Goal: Task Accomplishment & Management: Use online tool/utility

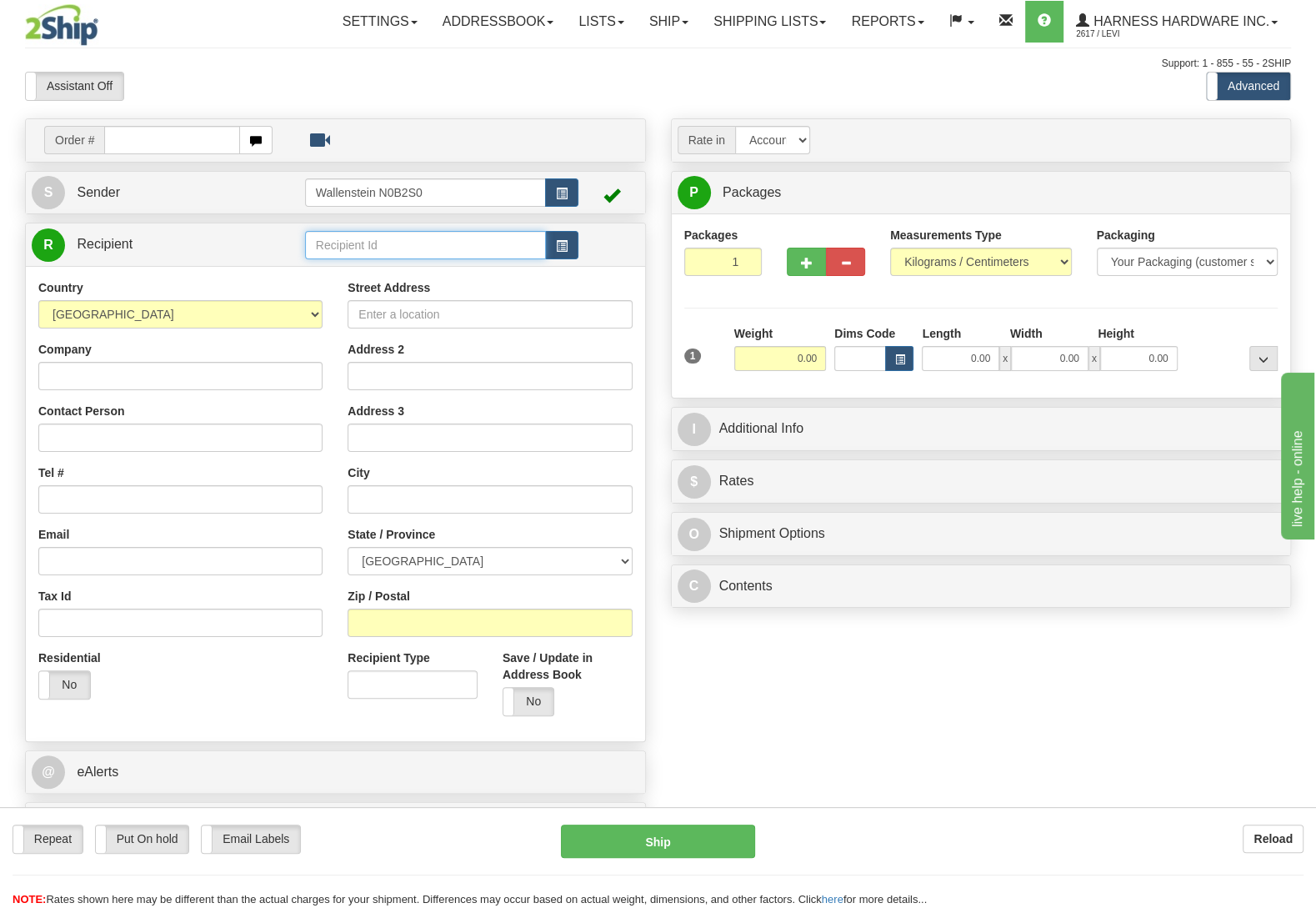
click at [354, 245] on input "text" at bounding box center [425, 244] width 241 height 28
type input "bend"
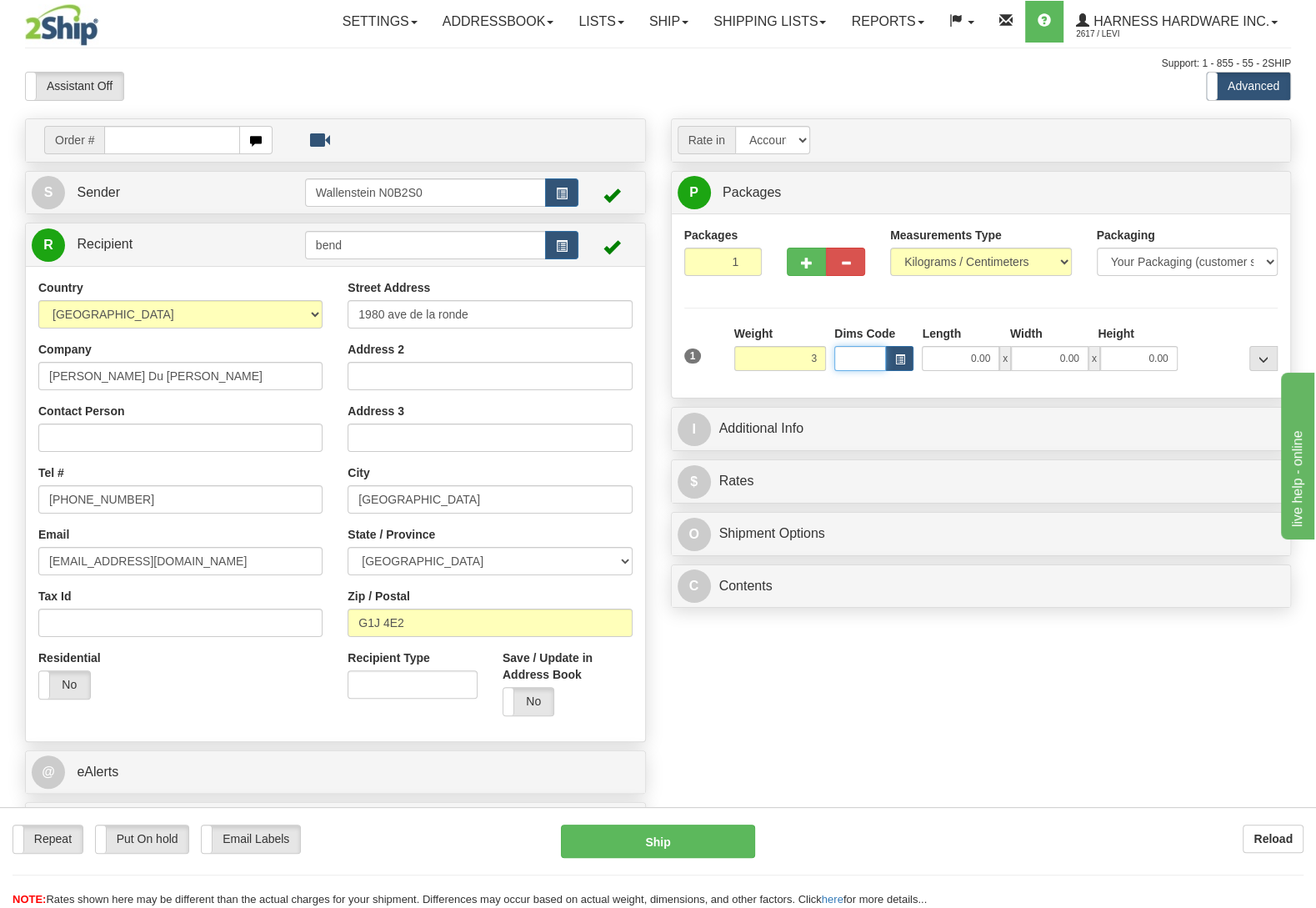
type input "3.00"
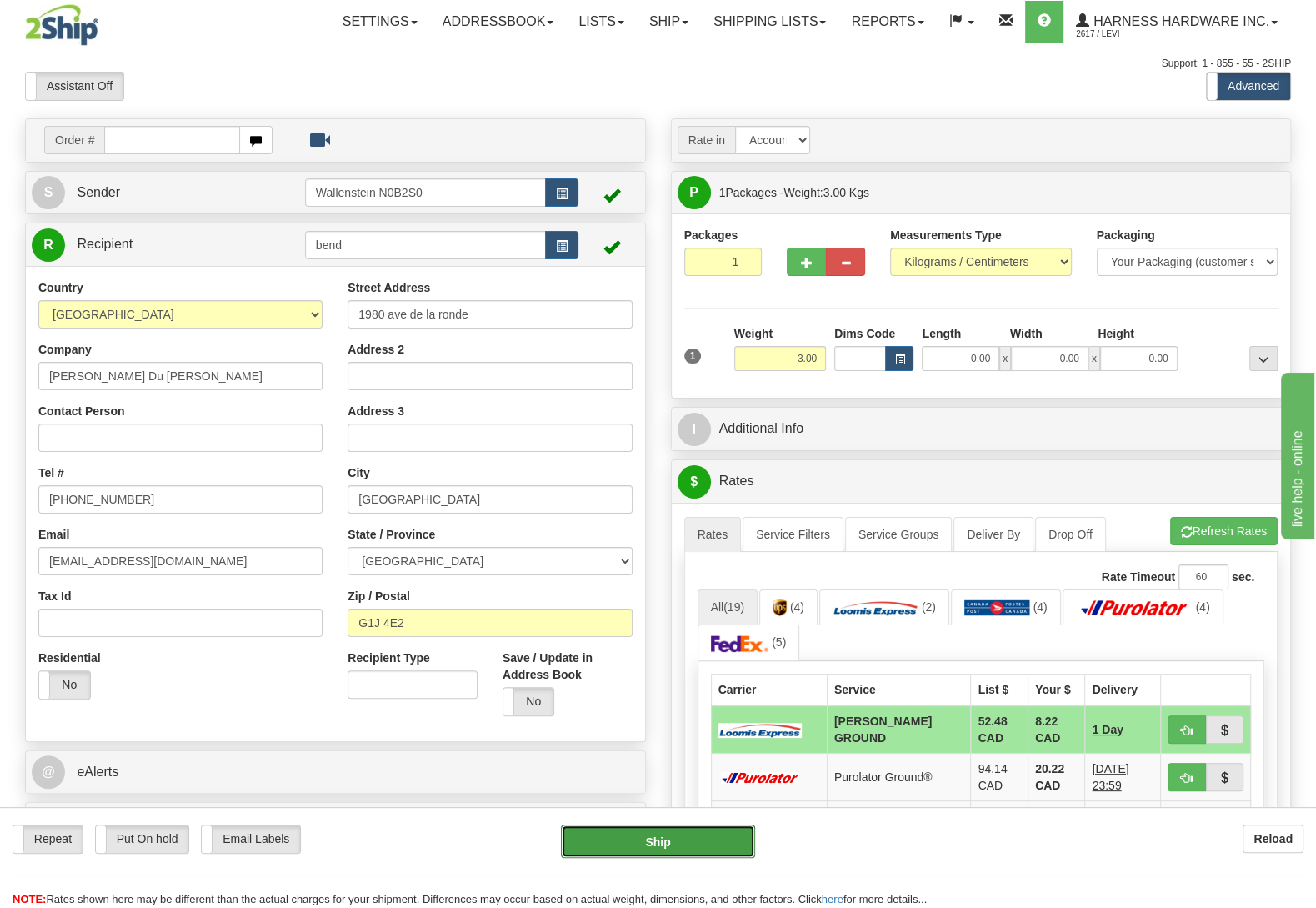
click at [625, 838] on button "Ship" at bounding box center [658, 841] width 194 height 34
type input "DD"
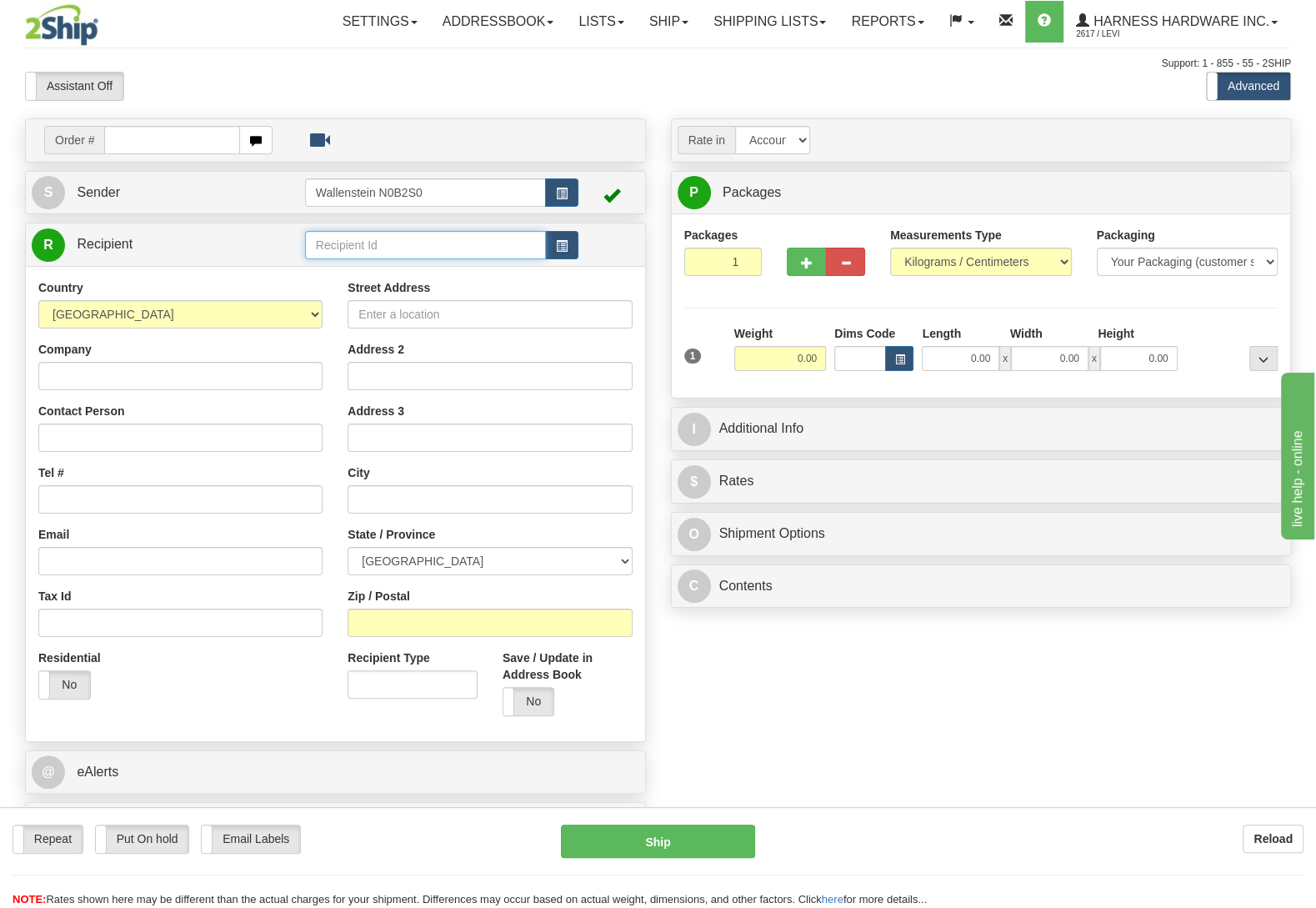
click at [365, 246] on input "text" at bounding box center [425, 244] width 241 height 28
type input "lescd"
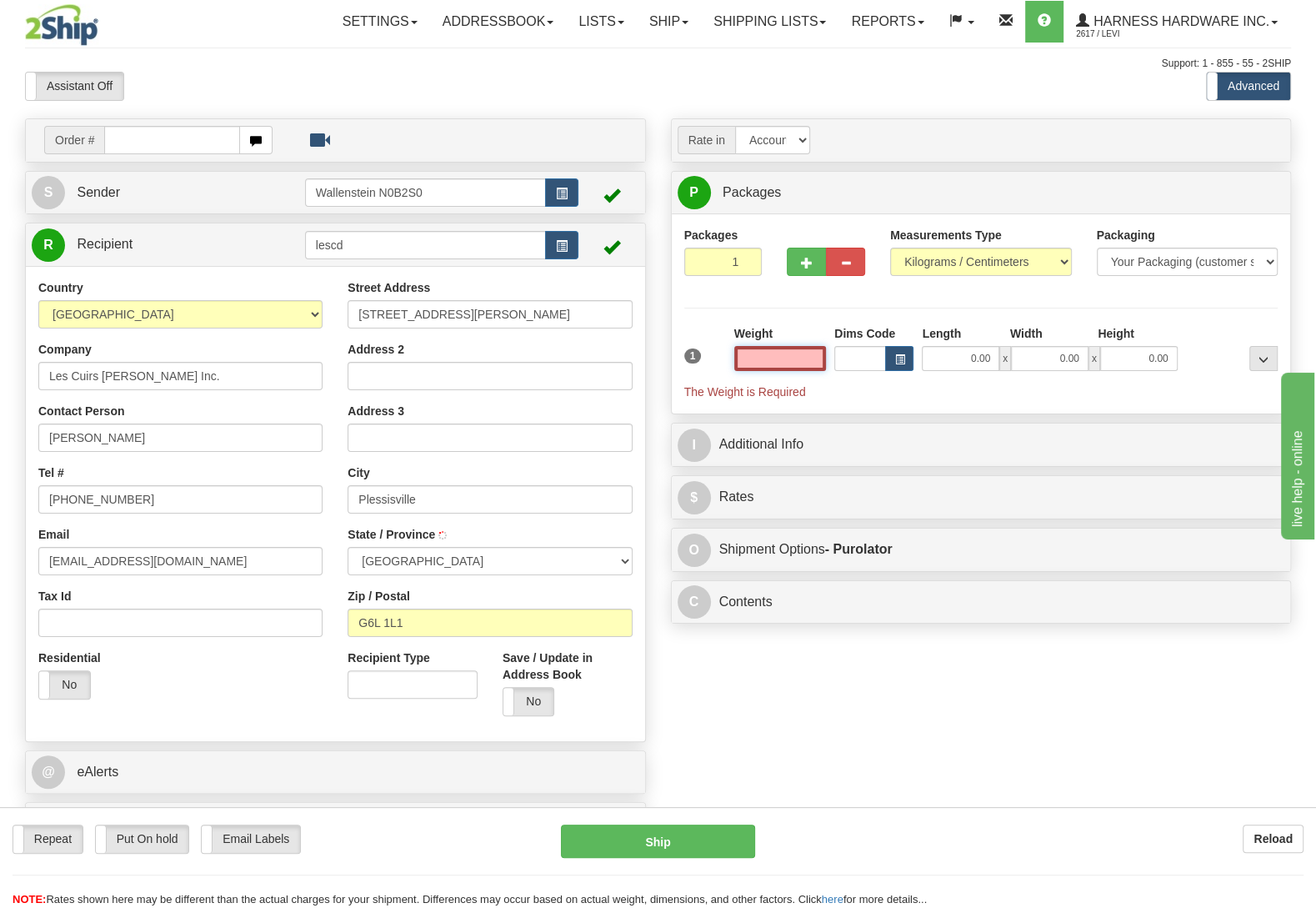
type input "PLESSISVILLE"
select select
type input "6.50"
type input "202"
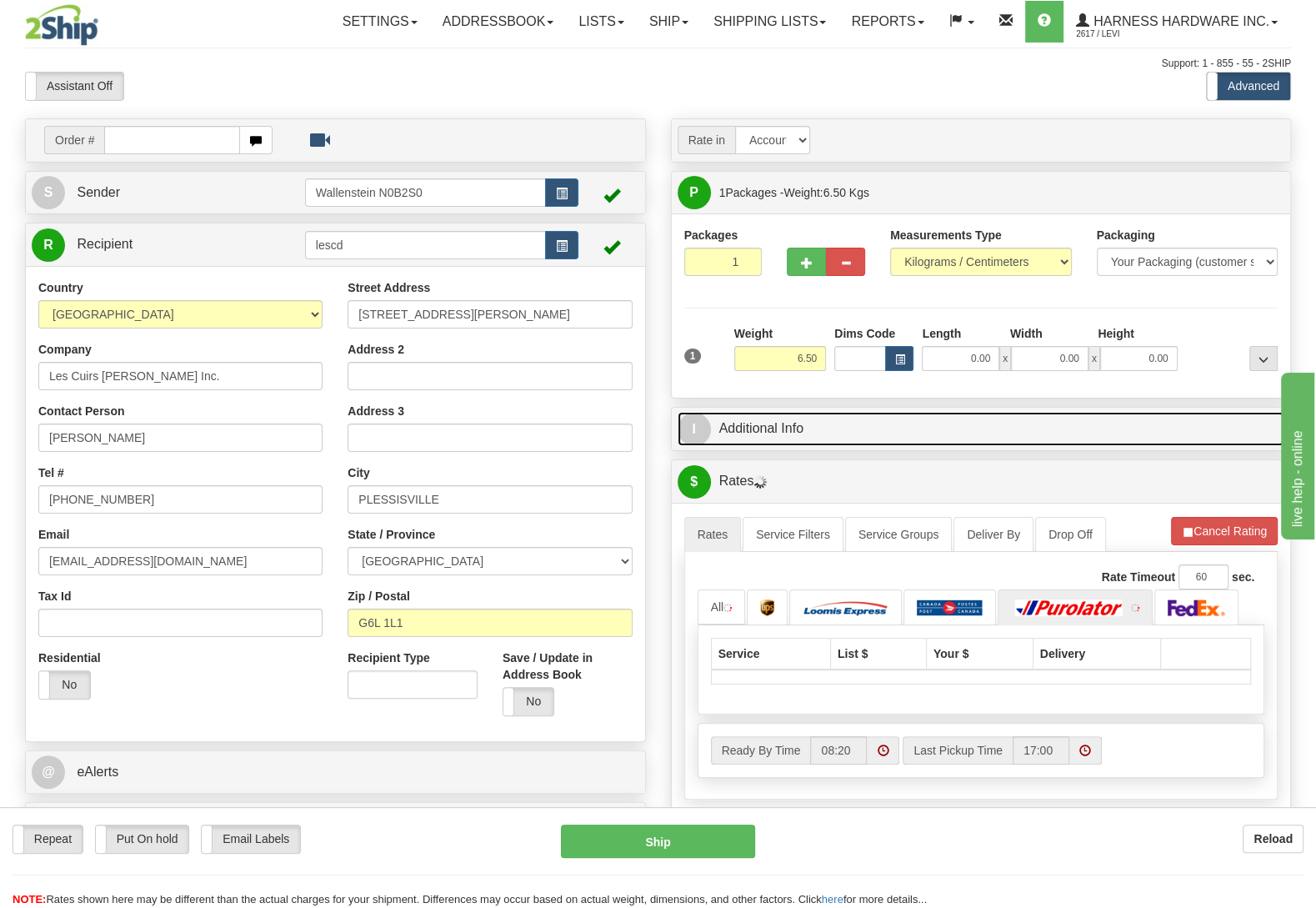
click at [788, 443] on link "I Additional Info" at bounding box center [981, 429] width 607 height 35
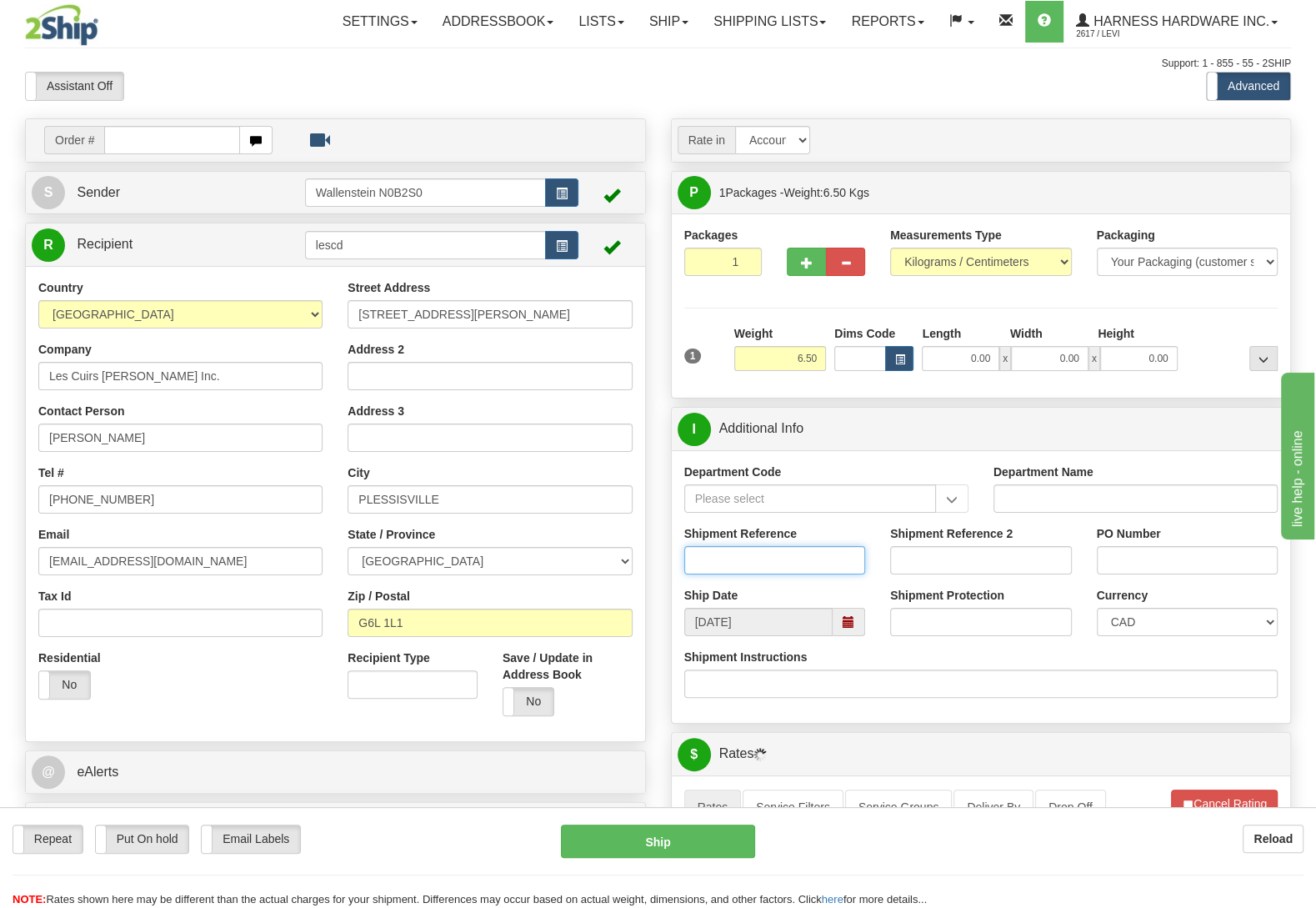
click at [755, 565] on input "Shipment Reference" at bounding box center [774, 559] width 182 height 28
type input "1417"
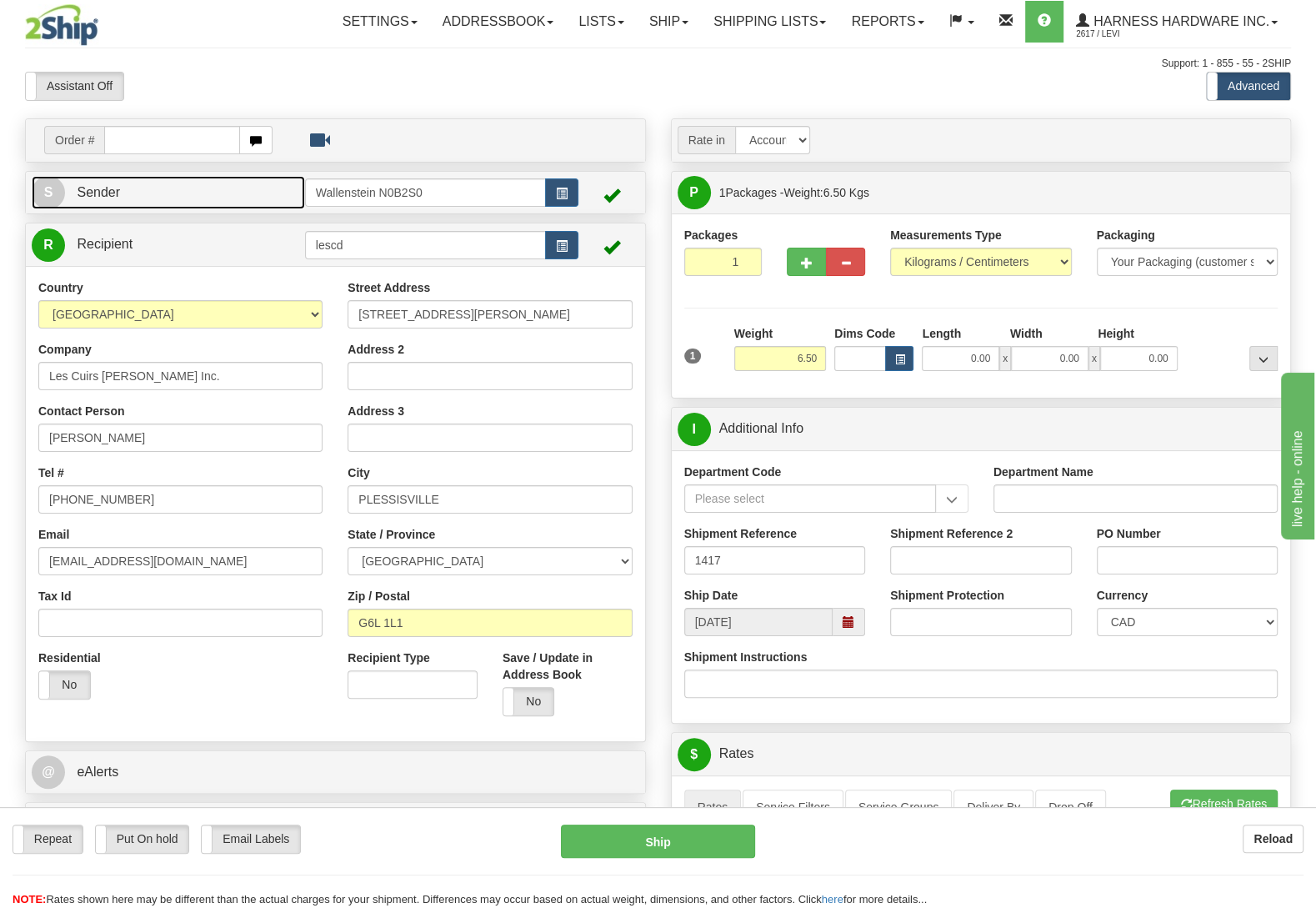
click at [254, 187] on link "S Sender" at bounding box center [168, 193] width 273 height 35
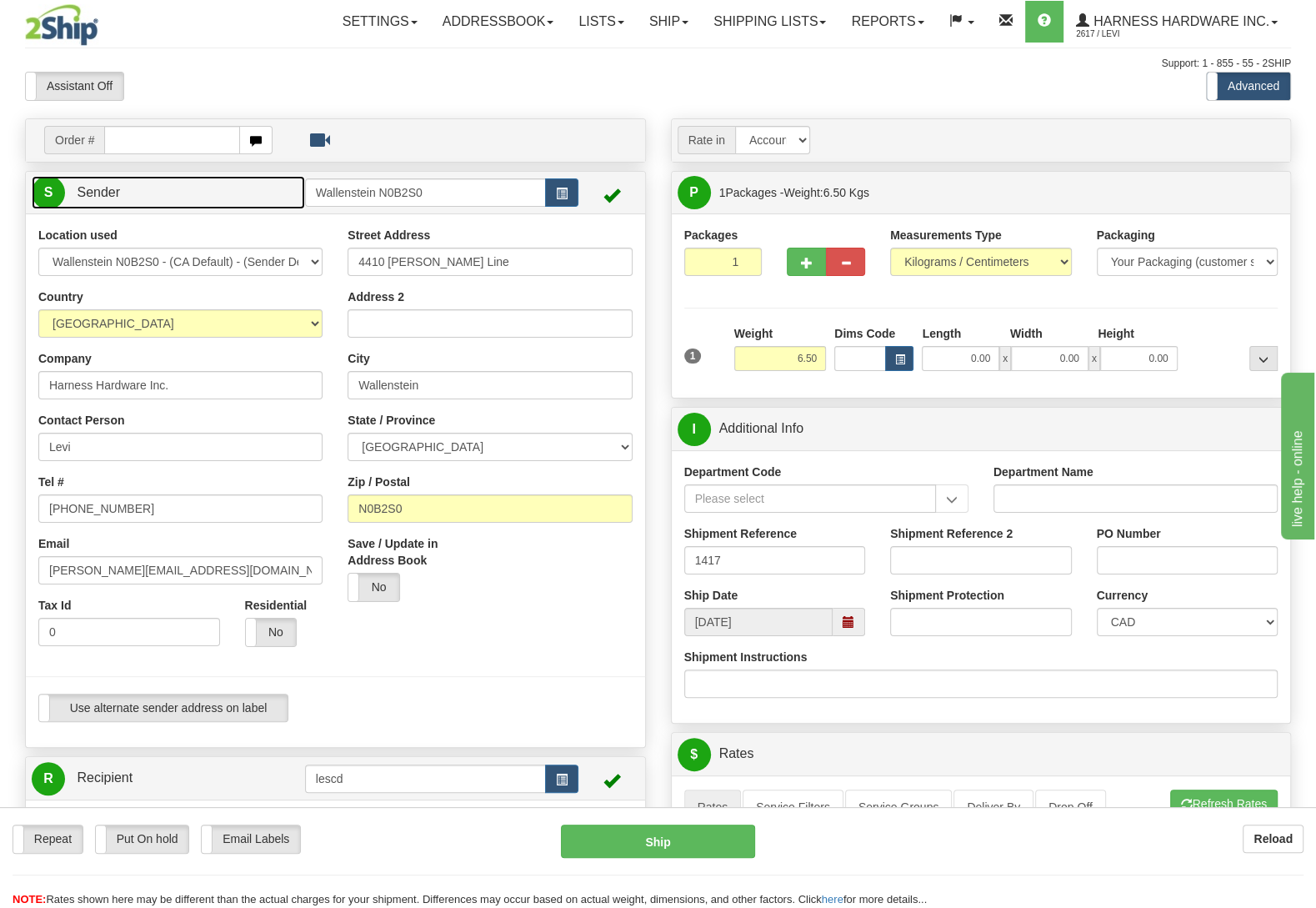
type input "WALLENSTEIN"
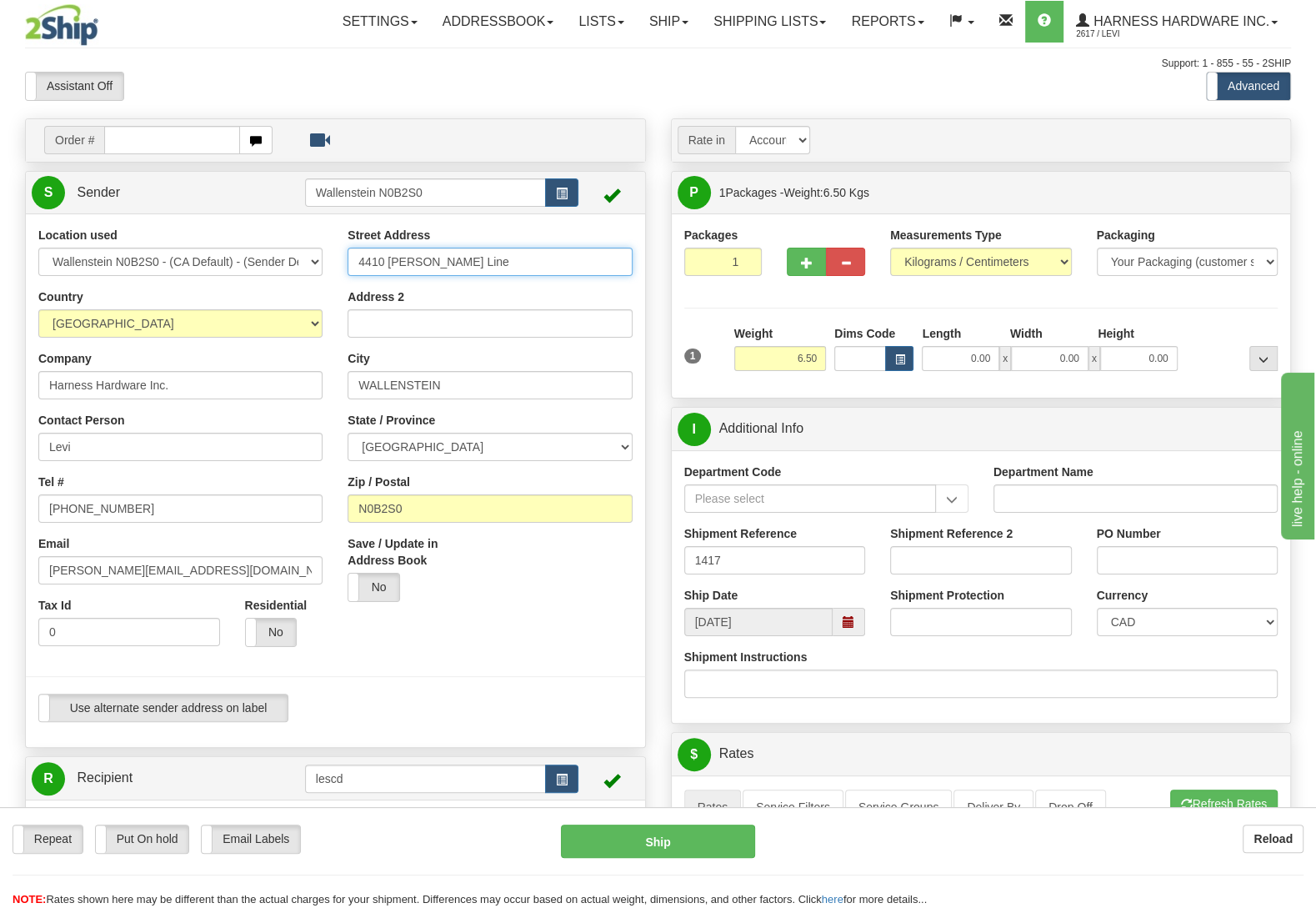
click at [509, 269] on input "4410 [PERSON_NAME] Line" at bounding box center [490, 261] width 284 height 28
type input "4410 [PERSON_NAME] Line."
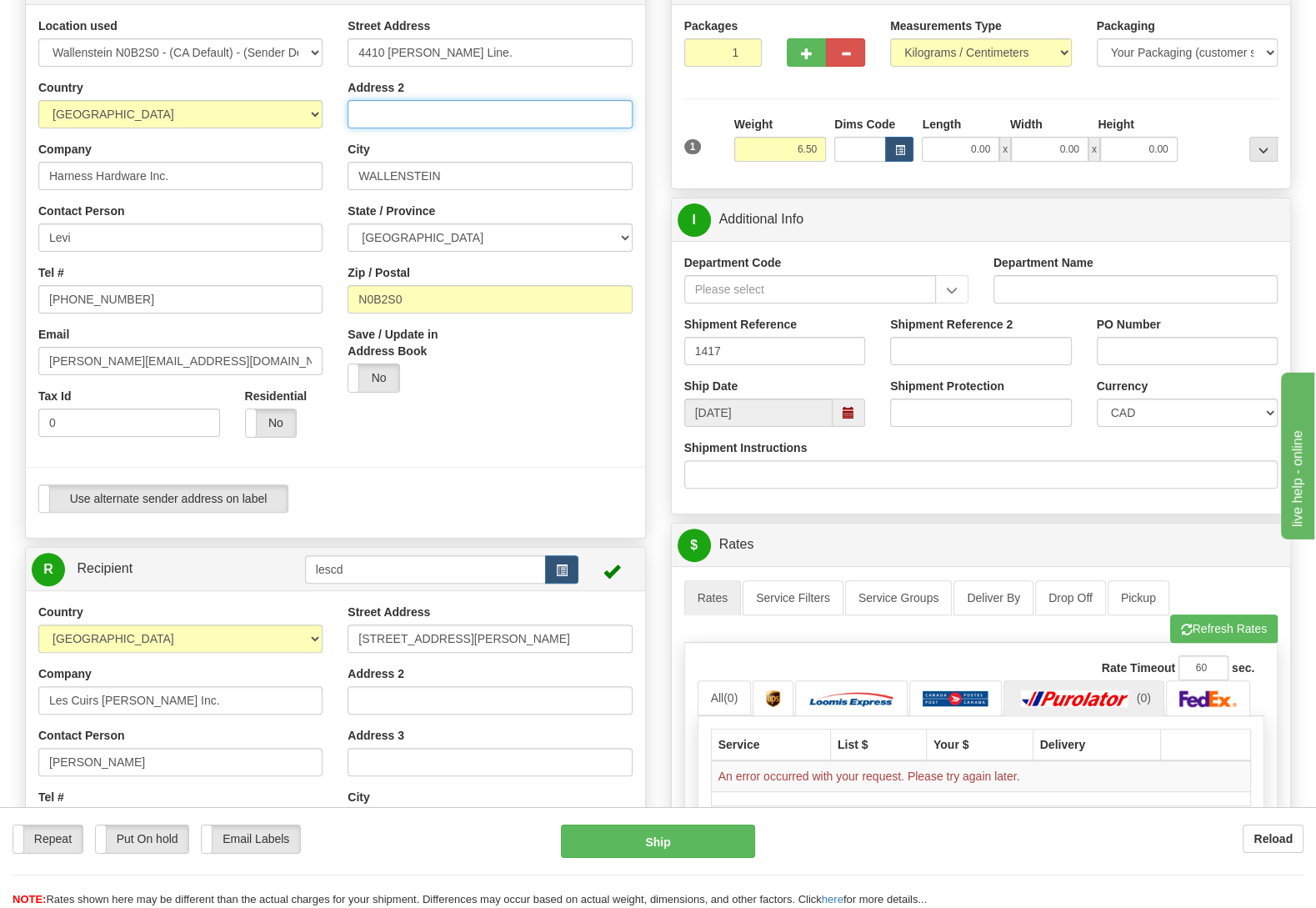
scroll to position [350, 0]
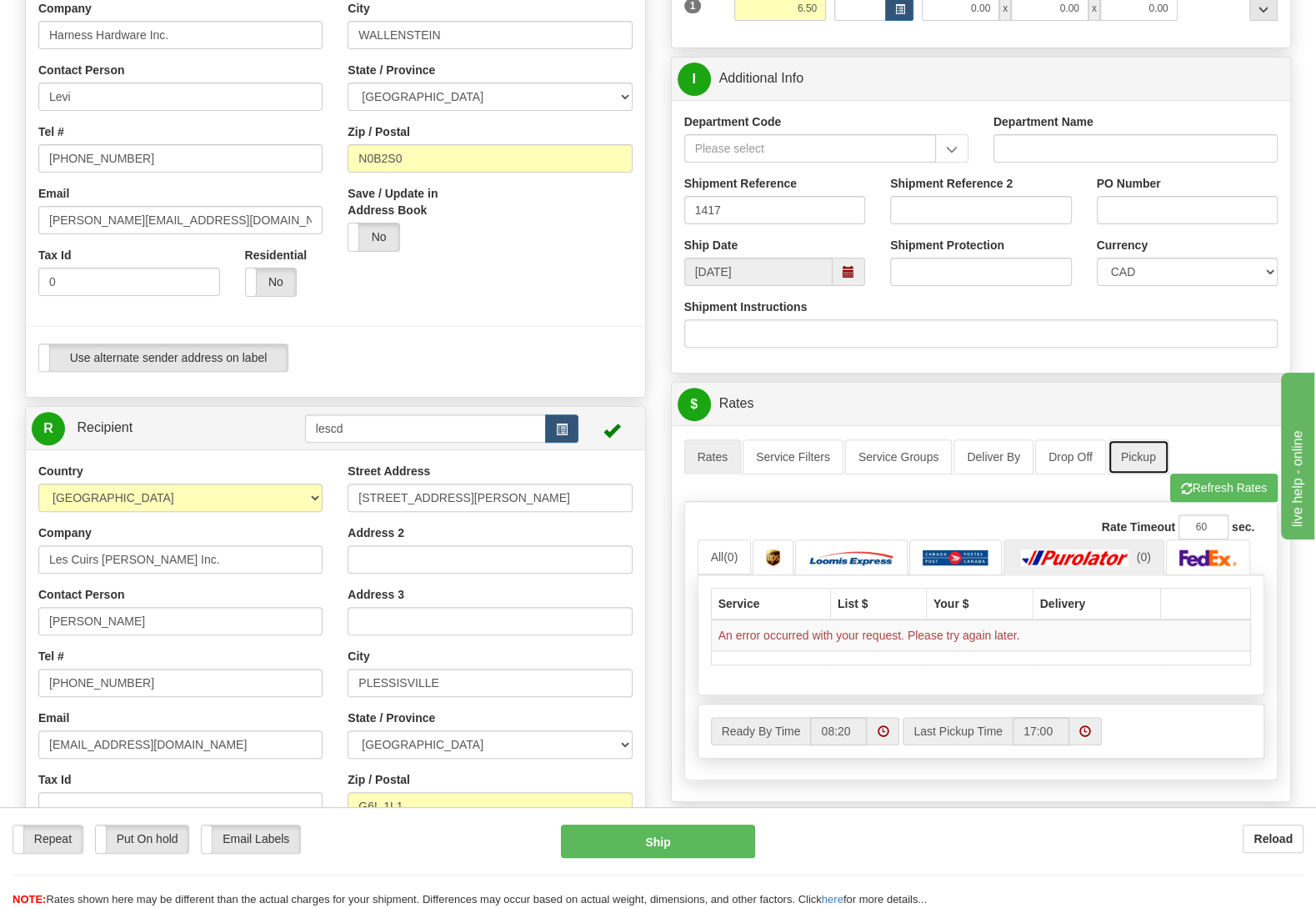
click at [1121, 457] on link "Pickup" at bounding box center [1138, 456] width 61 height 35
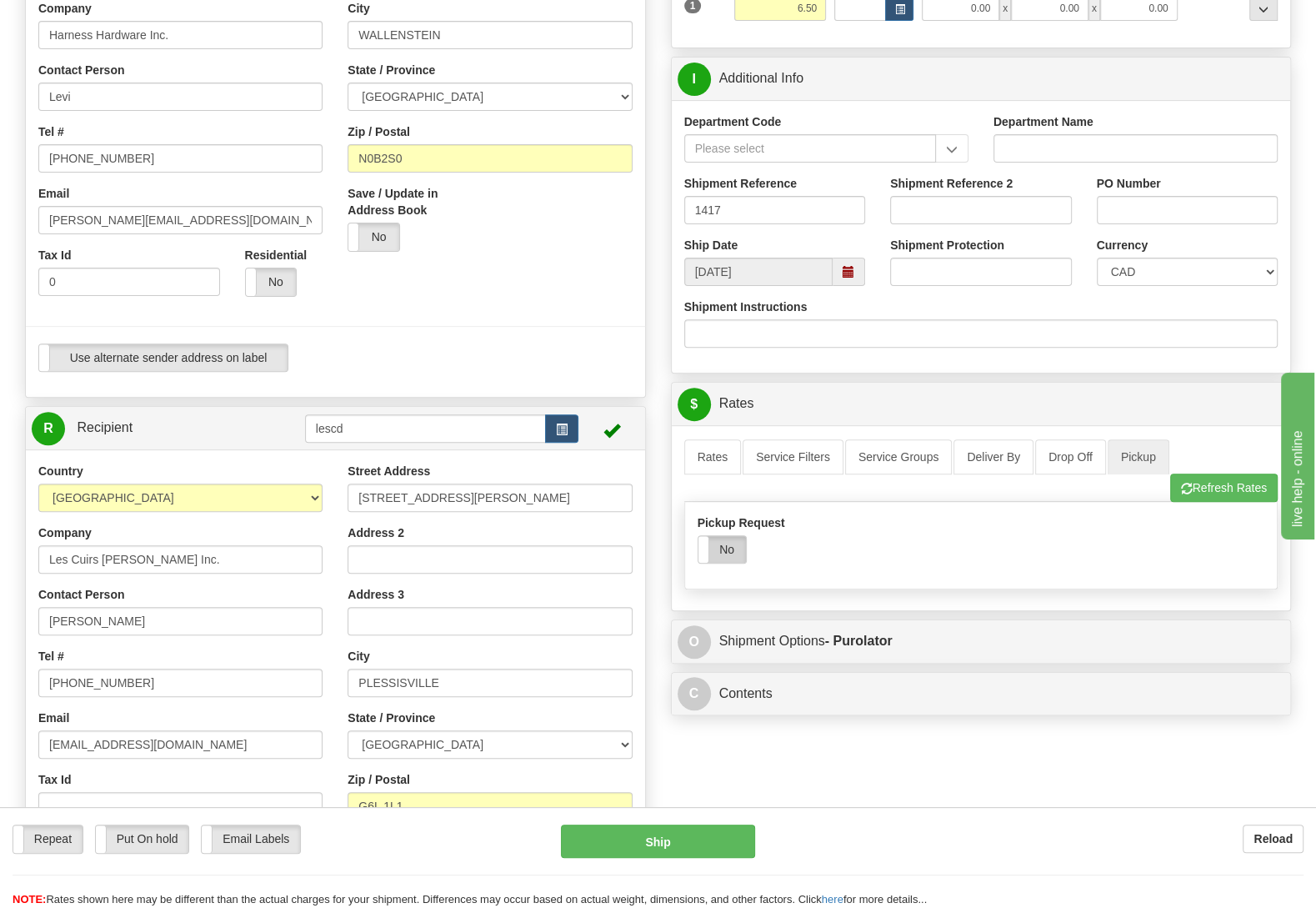
click at [738, 559] on label "No" at bounding box center [721, 550] width 47 height 27
click at [713, 462] on link "Rates" at bounding box center [713, 456] width 58 height 35
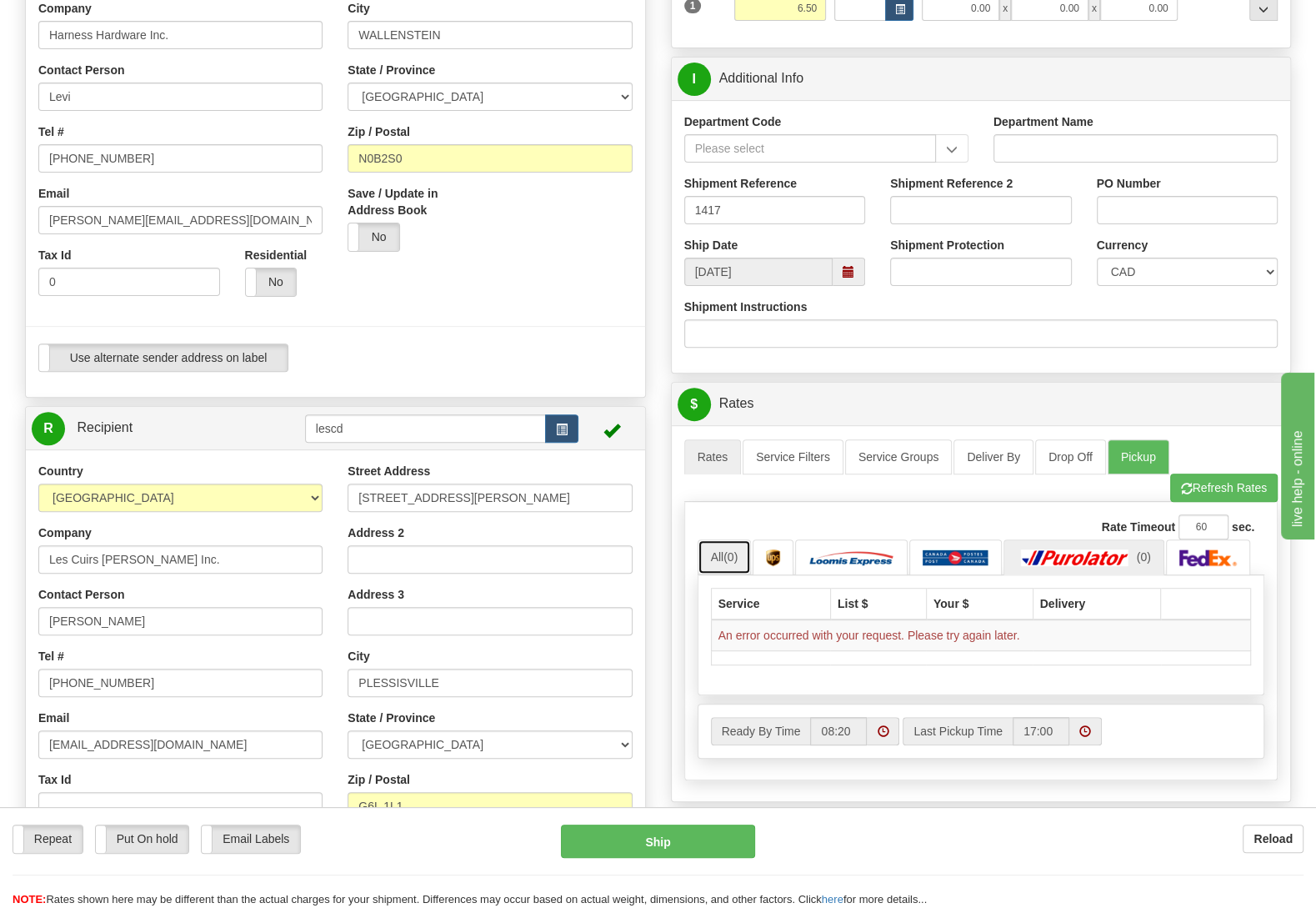
click at [725, 553] on link "All (0)" at bounding box center [724, 556] width 54 height 35
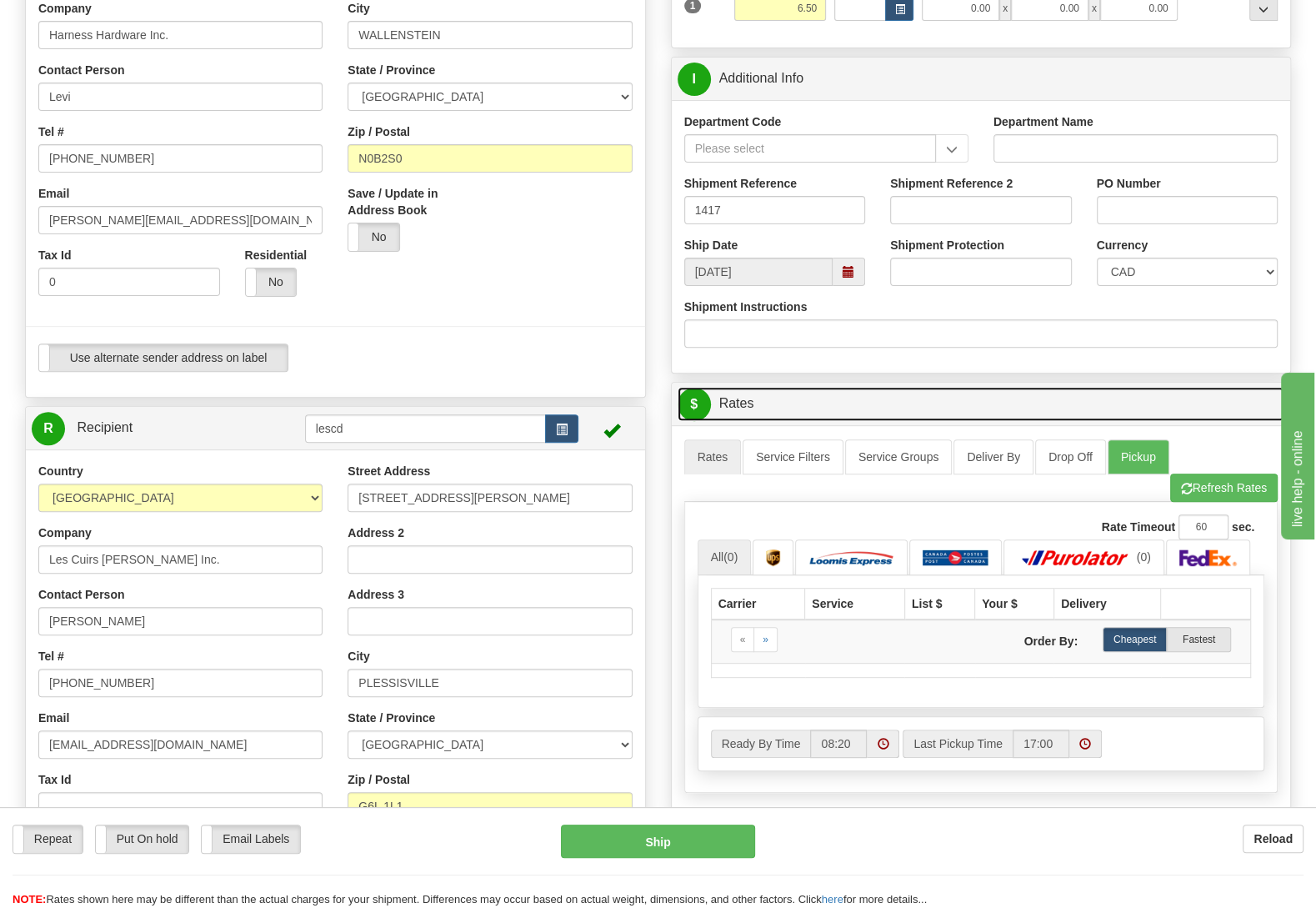
click at [837, 405] on link "$ Rates" at bounding box center [981, 404] width 607 height 35
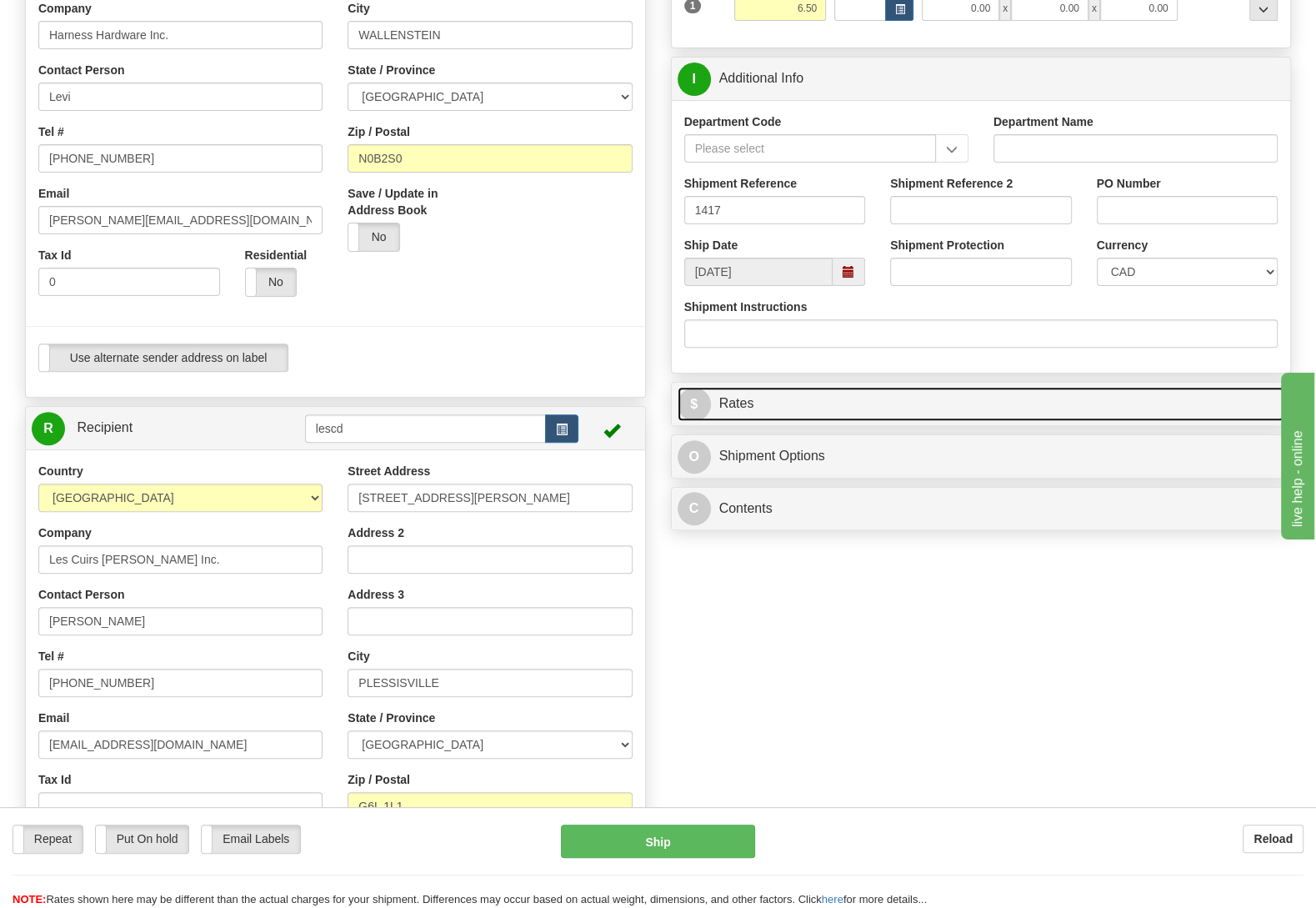
click at [829, 405] on link "$ Rates" at bounding box center [981, 404] width 607 height 35
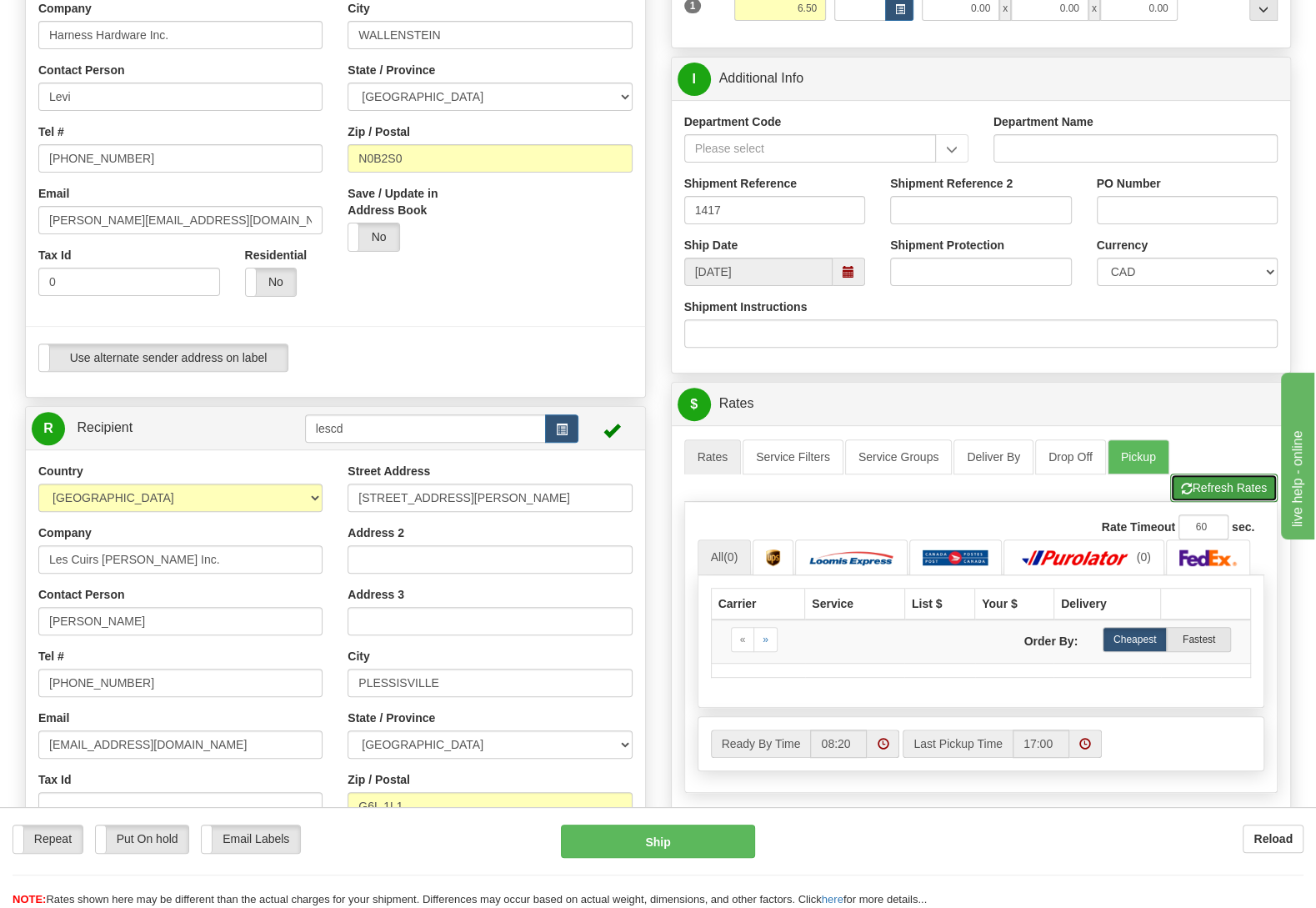
click at [1232, 483] on button "Refresh Rates" at bounding box center [1224, 487] width 108 height 28
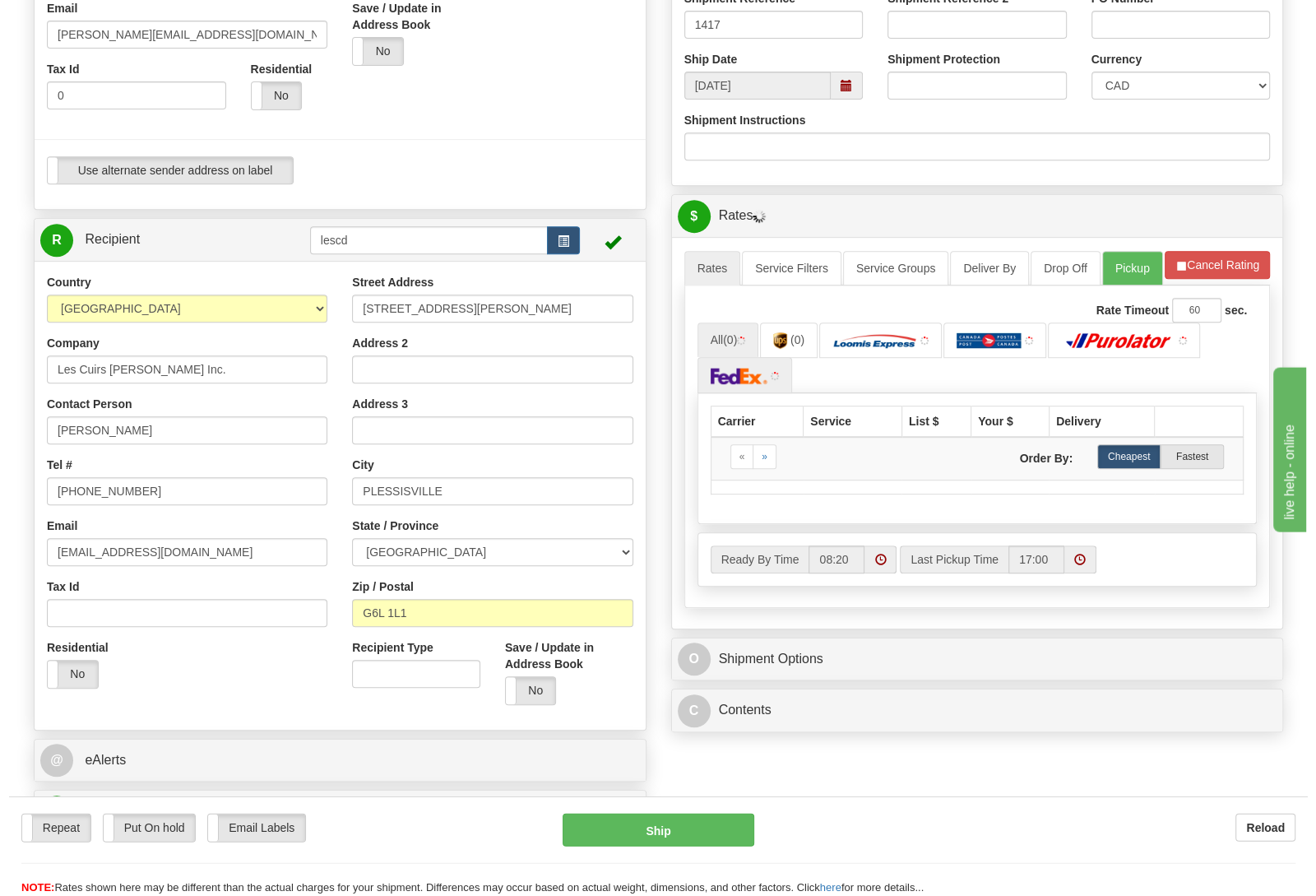
scroll to position [604, 0]
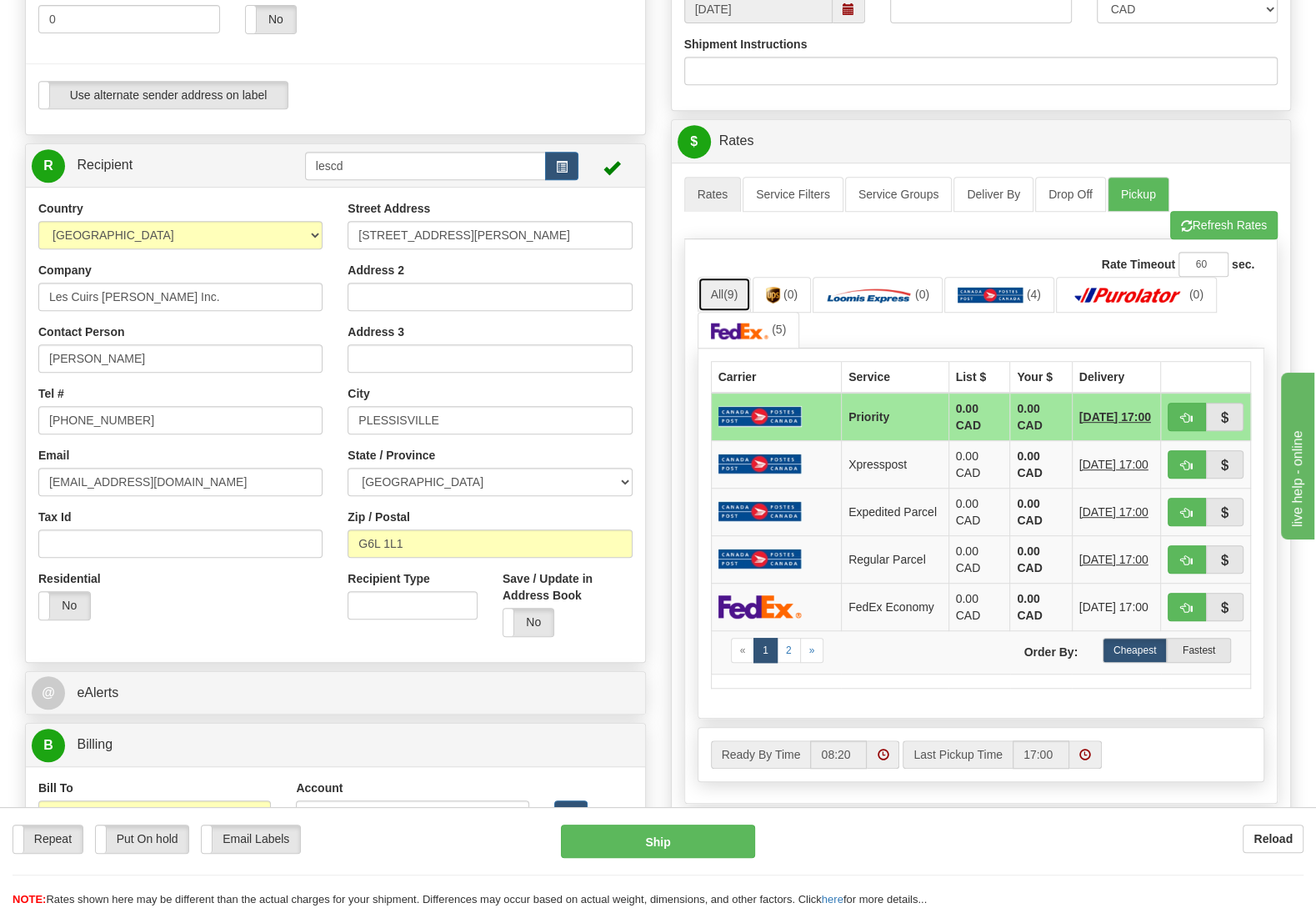
click at [718, 292] on link "All (9)" at bounding box center [724, 294] width 54 height 35
click at [1111, 290] on link "(0)" at bounding box center [1135, 294] width 160 height 36
select select
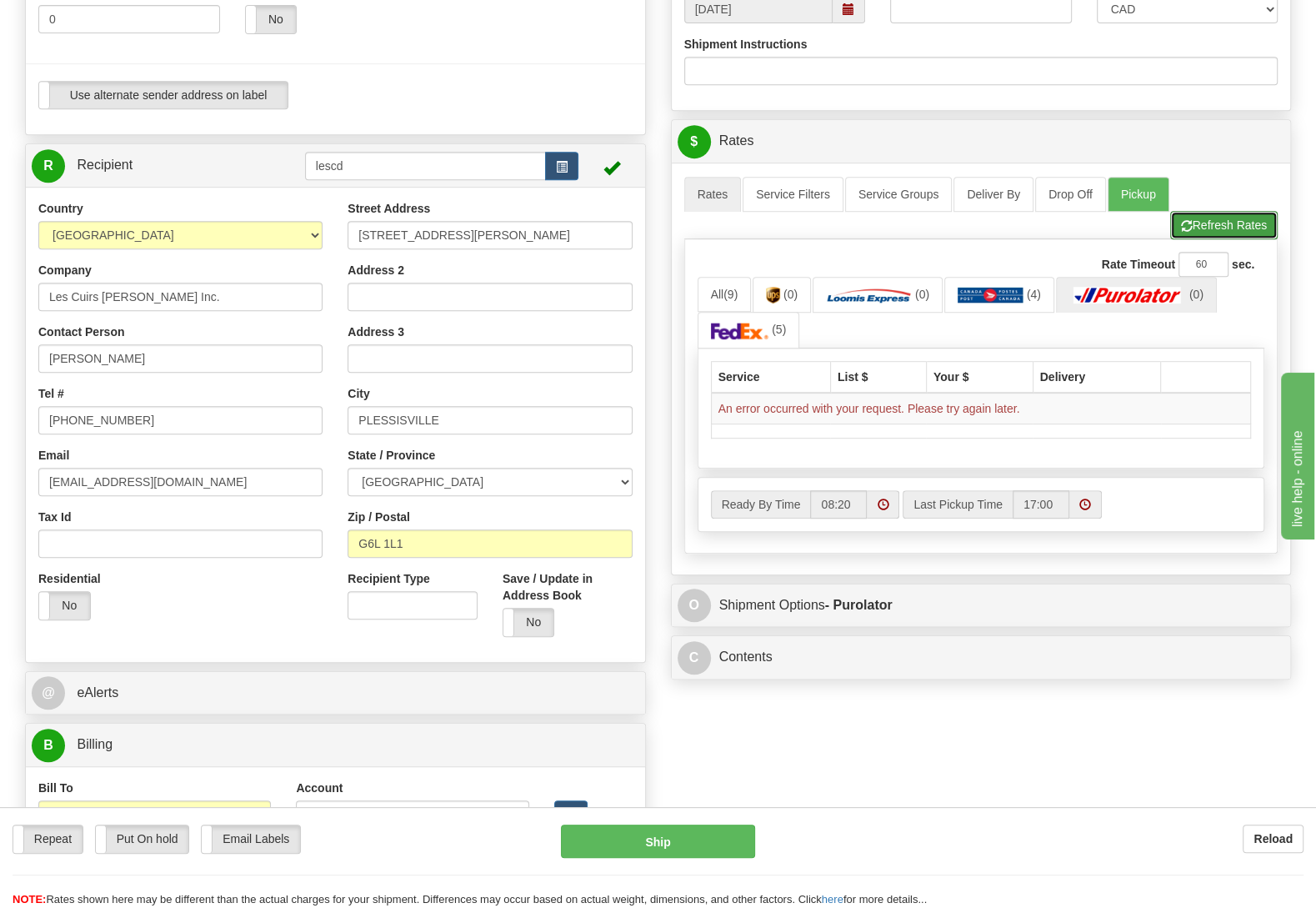
click at [1187, 225] on span "button" at bounding box center [1186, 226] width 12 height 11
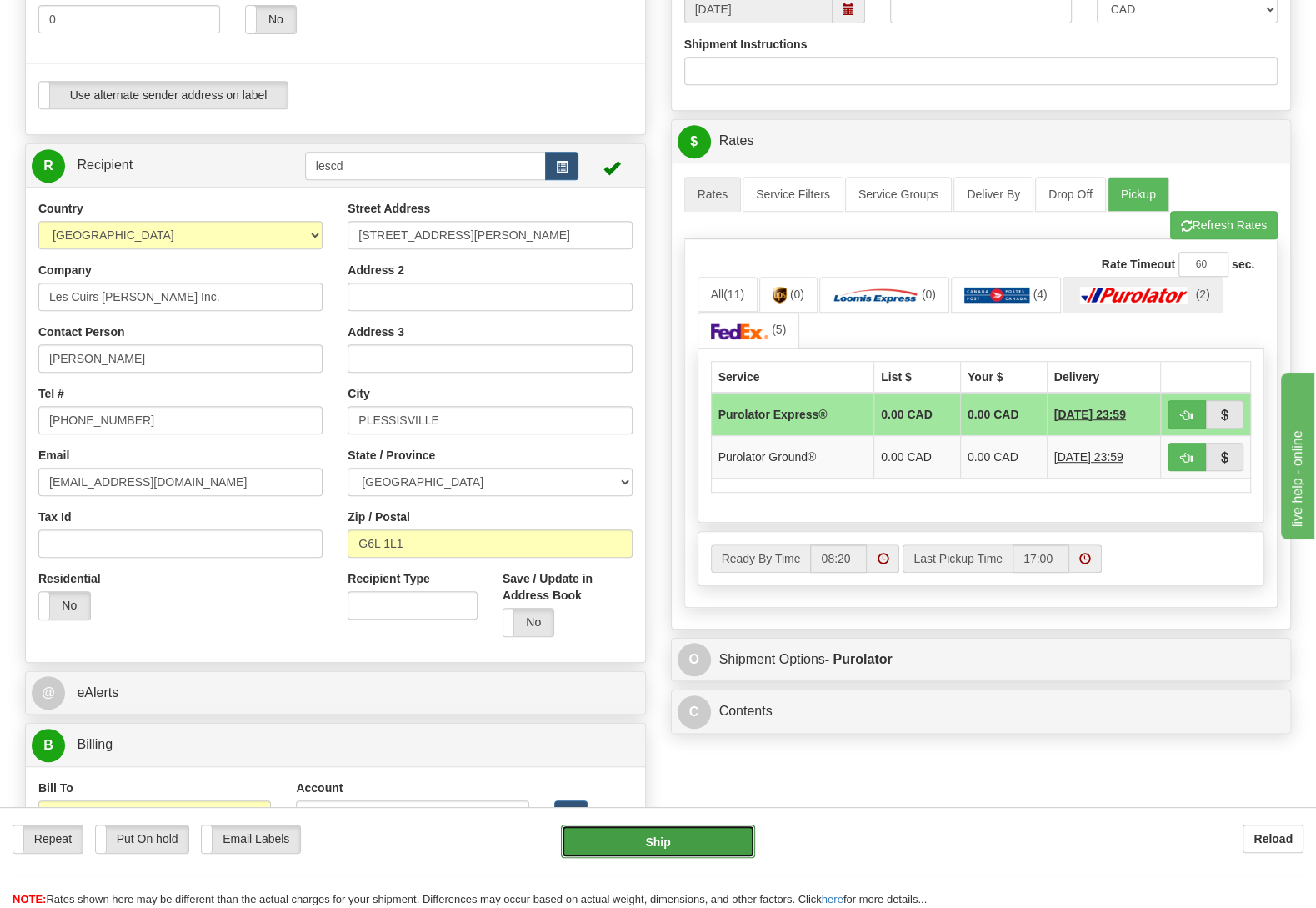
click at [704, 840] on button "Ship" at bounding box center [658, 841] width 194 height 34
type input "202"
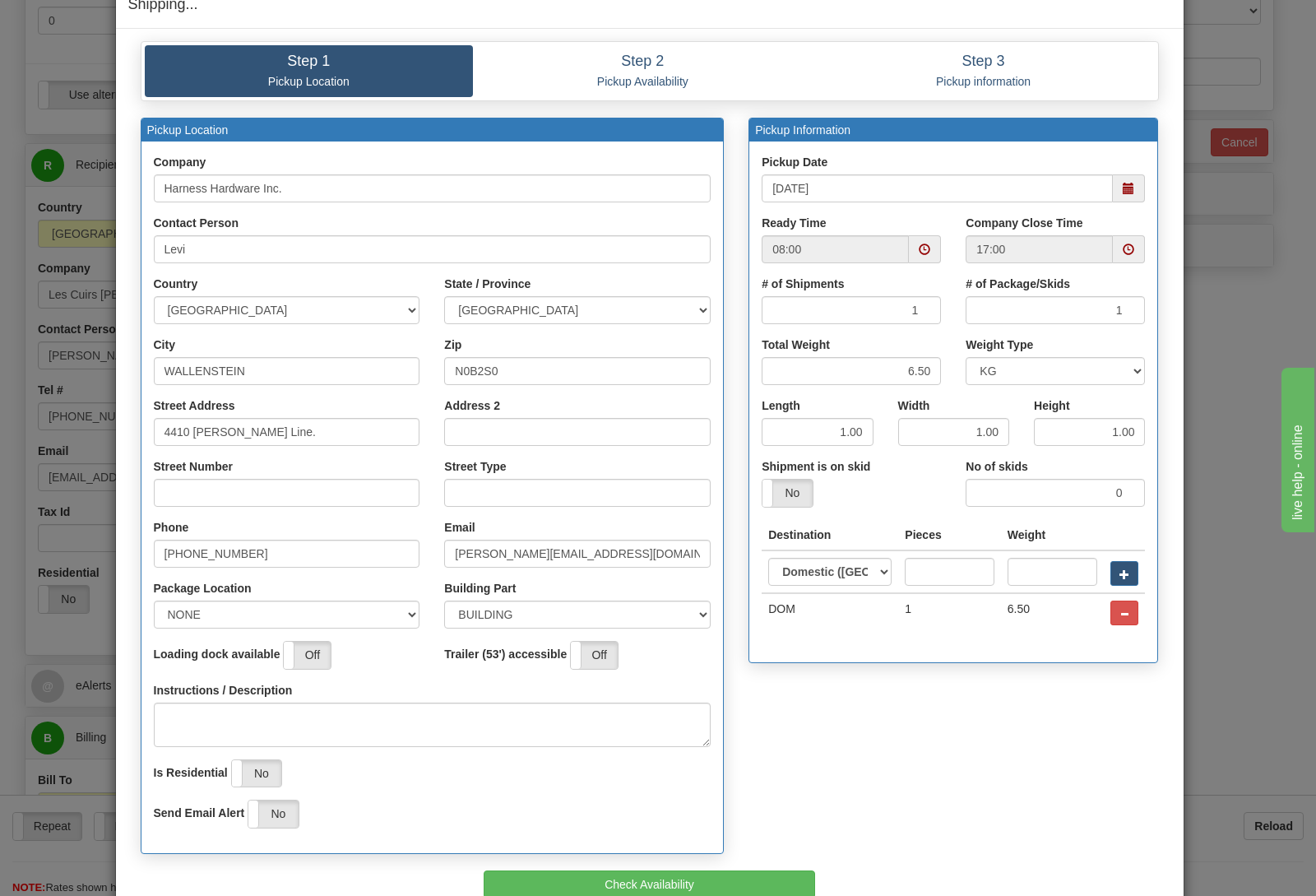
scroll to position [140, 0]
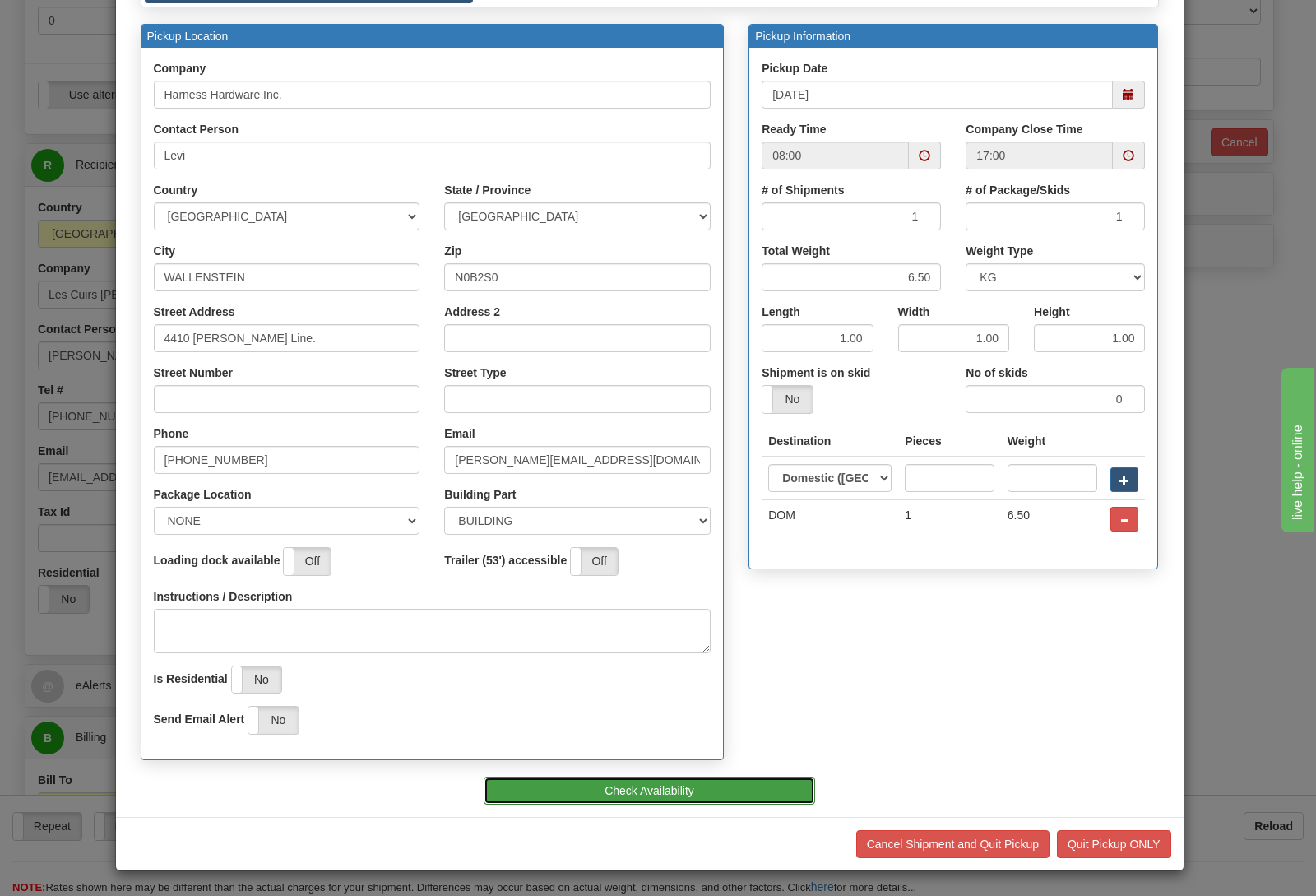
click at [663, 786] on button "Check Availability" at bounding box center [649, 790] width 332 height 27
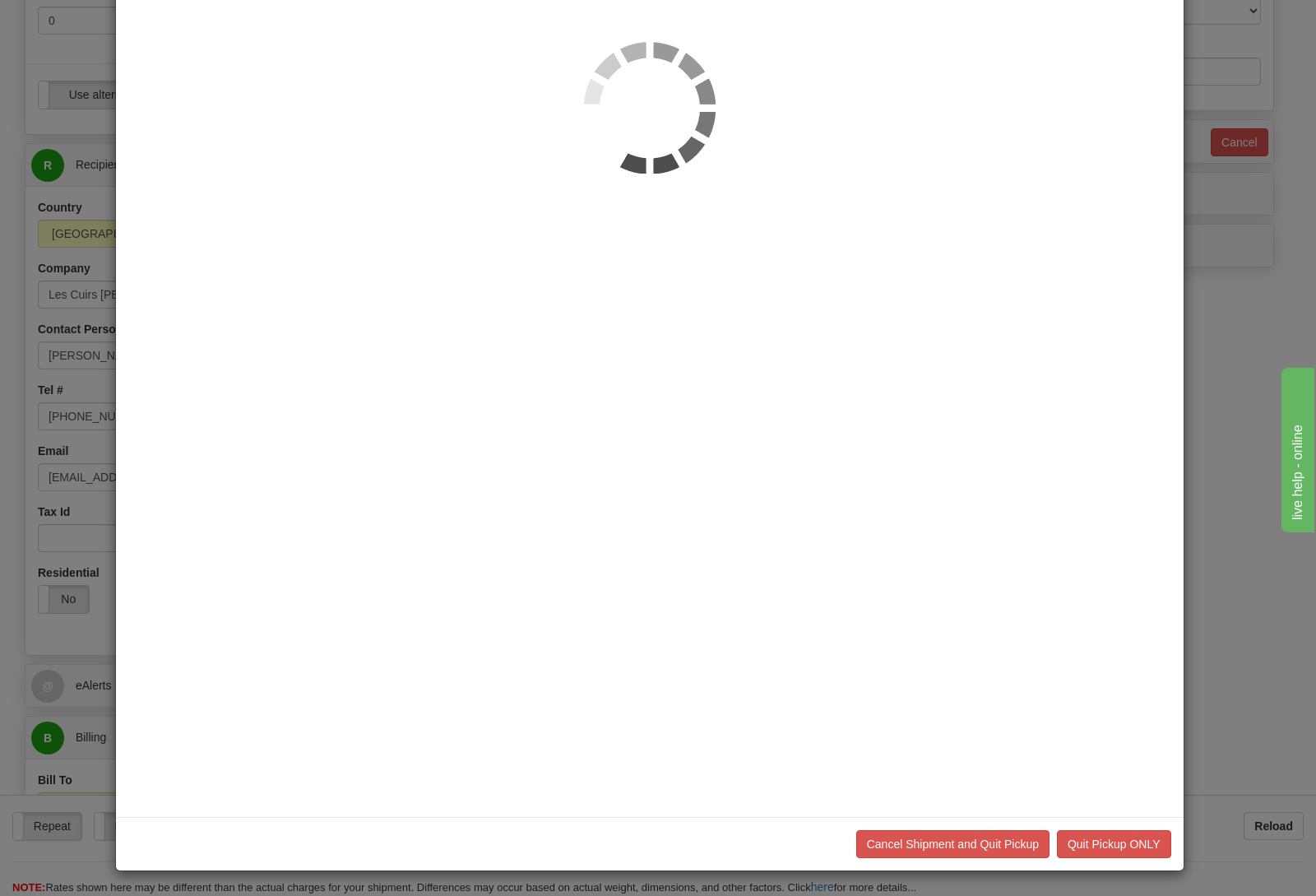
scroll to position [0, 0]
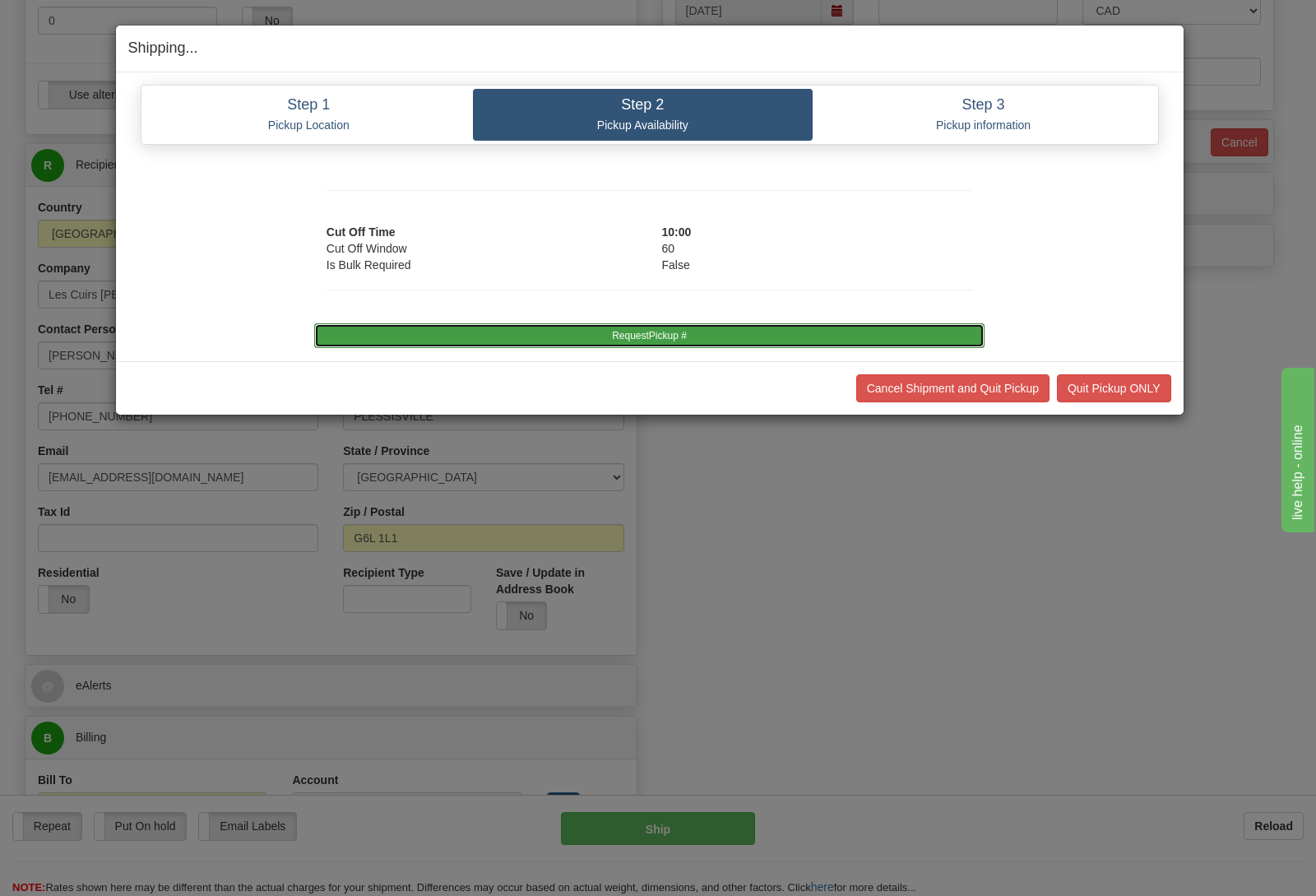
click at [694, 333] on button "RequestPickup #" at bounding box center [649, 336] width 670 height 25
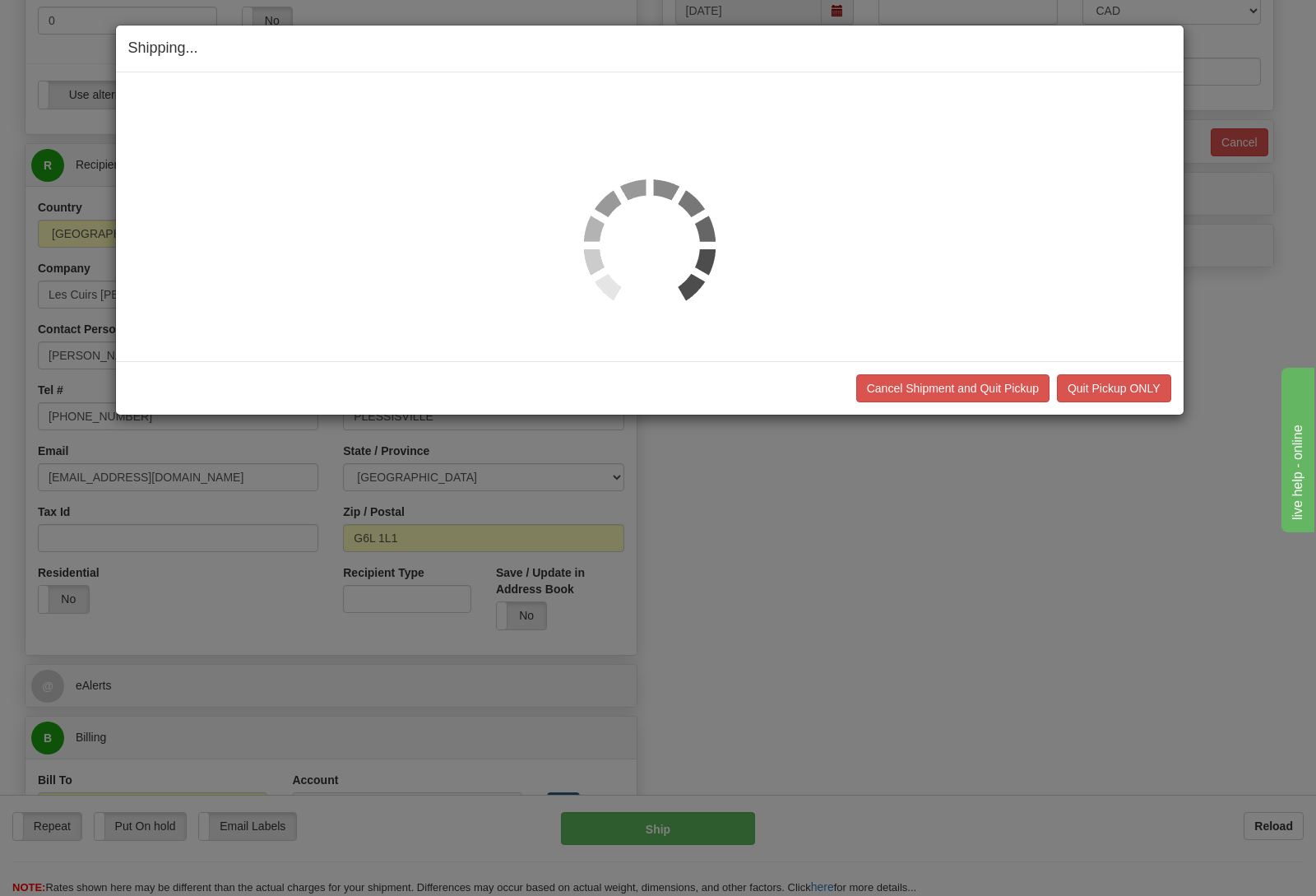
scroll to position [604, 0]
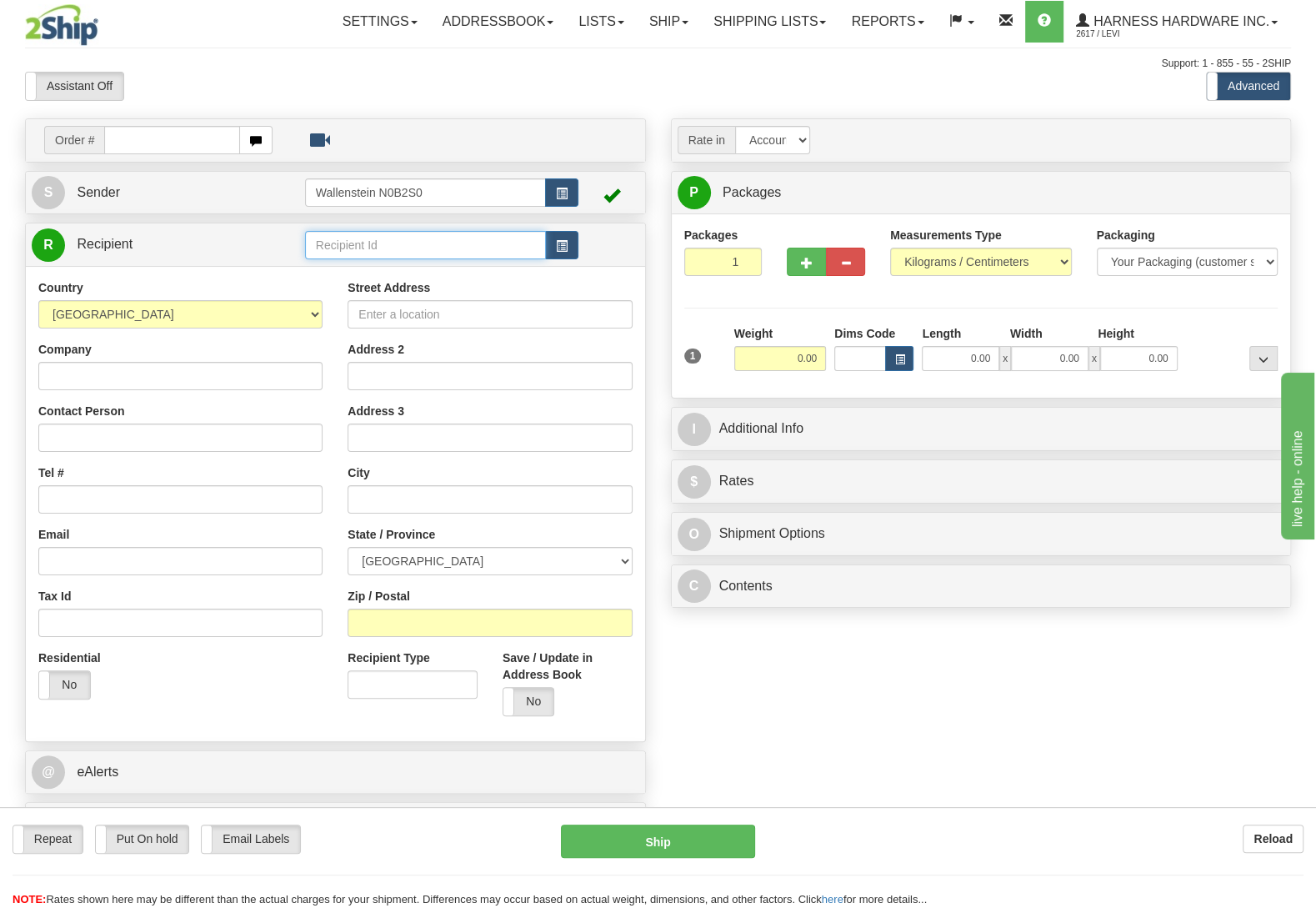
click at [356, 238] on input "text" at bounding box center [425, 244] width 241 height 28
type input "corg"
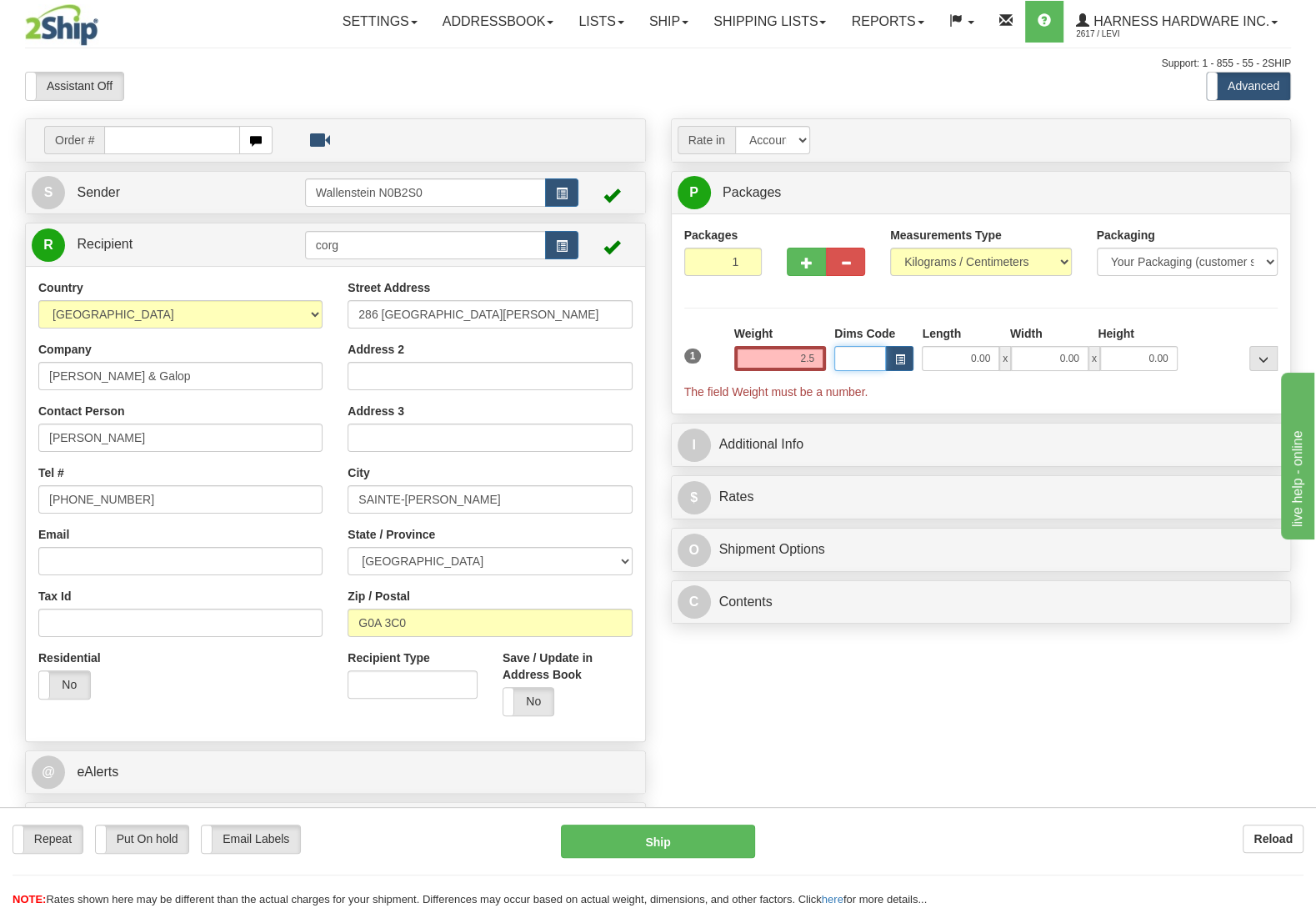
type input "2.50"
